Goal: Task Accomplishment & Management: Manage account settings

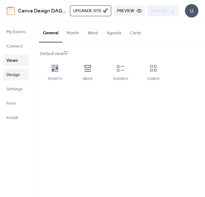
click at [22, 72] on link "Design" at bounding box center [16, 75] width 26 height 12
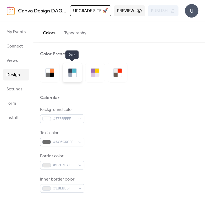
click at [81, 75] on div at bounding box center [72, 72] width 19 height 19
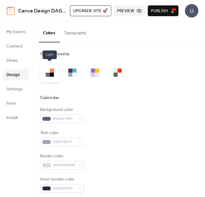
click at [51, 74] on div at bounding box center [52, 75] width 4 height 4
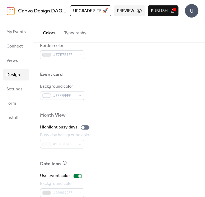
scroll to position [267, 0]
click at [83, 127] on div at bounding box center [85, 127] width 9 height 4
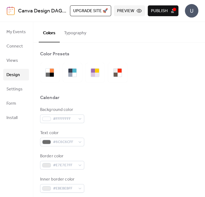
scroll to position [0, 0]
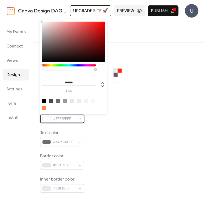
click at [77, 118] on div "#FFFFFFFF" at bounding box center [62, 118] width 44 height 9
click at [77, 66] on div at bounding box center [69, 68] width 54 height 9
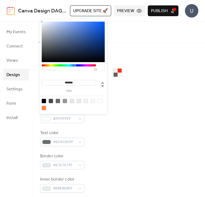
click at [75, 65] on div at bounding box center [69, 65] width 54 height 2
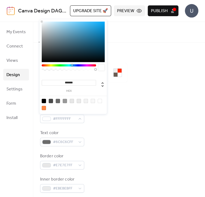
click at [72, 65] on div at bounding box center [69, 65] width 54 height 2
click at [70, 65] on div at bounding box center [69, 65] width 54 height 2
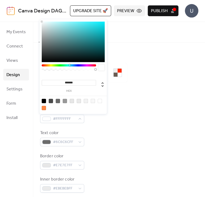
type input "*******"
click at [101, 31] on div at bounding box center [73, 42] width 63 height 40
click at [104, 132] on div "Text color #6C6C6CFF" at bounding box center [119, 138] width 158 height 16
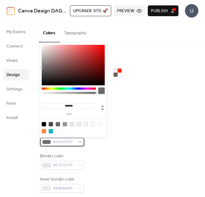
click at [78, 140] on div "#6C6C6CFF" at bounding box center [62, 141] width 44 height 9
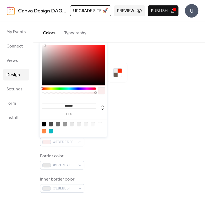
type input "*******"
drag, startPoint x: 46, startPoint y: 67, endPoint x: 36, endPoint y: 35, distance: 33.3
click at [36, 35] on body "Canva Design DAG0ypowElY / GEO ROOM 876 Upgrade site 🚀 Preview Publish U My Eve…" at bounding box center [102, 98] width 205 height 197
click at [128, 118] on div "Background color #0BB8C2FF" at bounding box center [119, 114] width 158 height 16
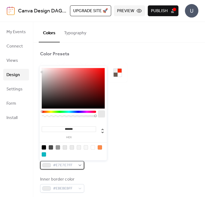
click at [73, 167] on span "#E7E7E7FF" at bounding box center [64, 165] width 23 height 6
click at [60, 111] on div at bounding box center [69, 112] width 54 height 2
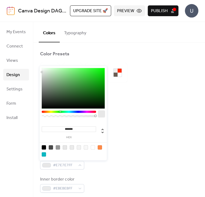
type input "*******"
click at [100, 75] on div at bounding box center [73, 88] width 63 height 40
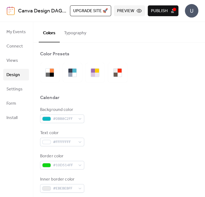
click at [120, 136] on div "Text color #FFFFFFFF" at bounding box center [119, 138] width 158 height 16
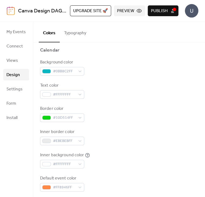
scroll to position [54, 0]
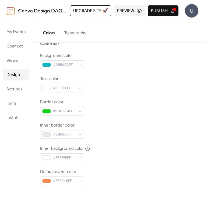
click at [128, 11] on span "Preview" at bounding box center [125, 11] width 17 height 6
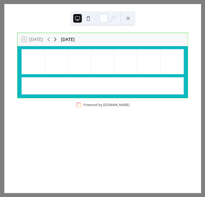
click at [54, 39] on icon at bounding box center [55, 39] width 6 height 6
click at [49, 40] on icon at bounding box center [49, 39] width 2 height 4
click at [57, 38] on icon at bounding box center [55, 39] width 6 height 6
click at [126, 20] on button at bounding box center [128, 18] width 9 height 9
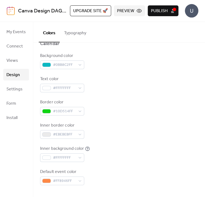
click at [157, 13] on span "Publish" at bounding box center [159, 11] width 17 height 6
